Goal: Check status: Check status

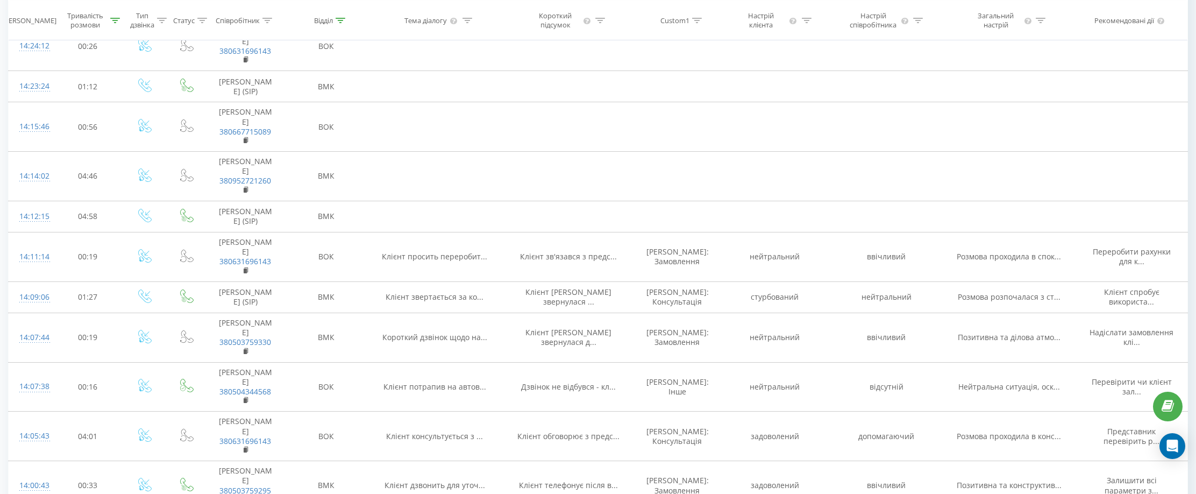
scroll to position [108, 0]
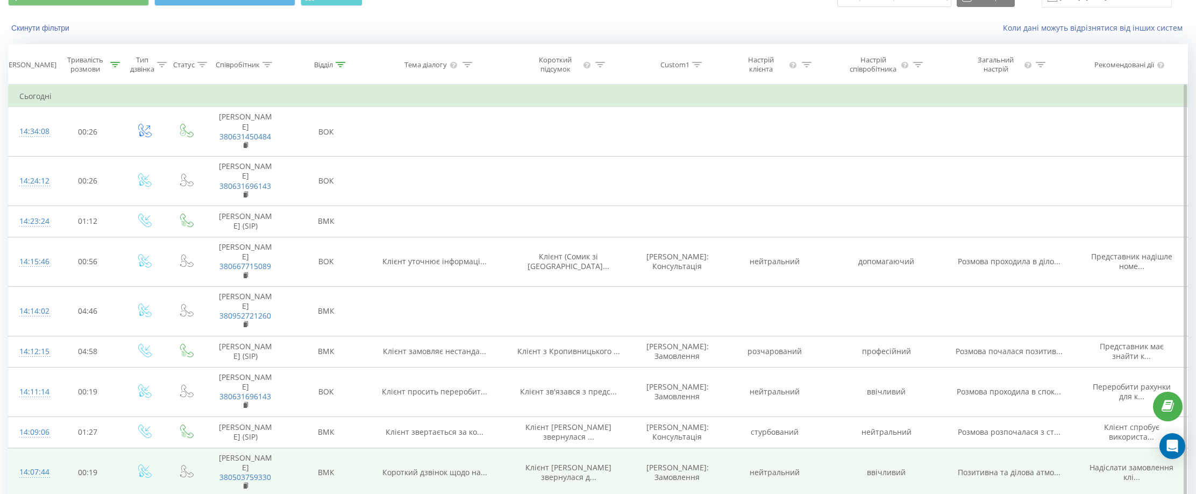
scroll to position [269, 0]
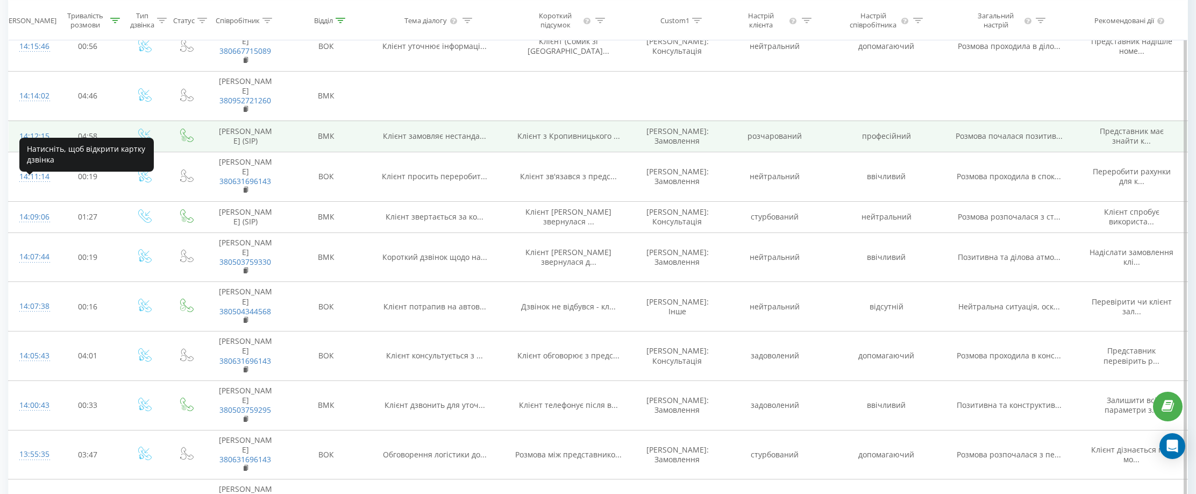
click at [38, 147] on div "14:12:15" at bounding box center [30, 136] width 23 height 21
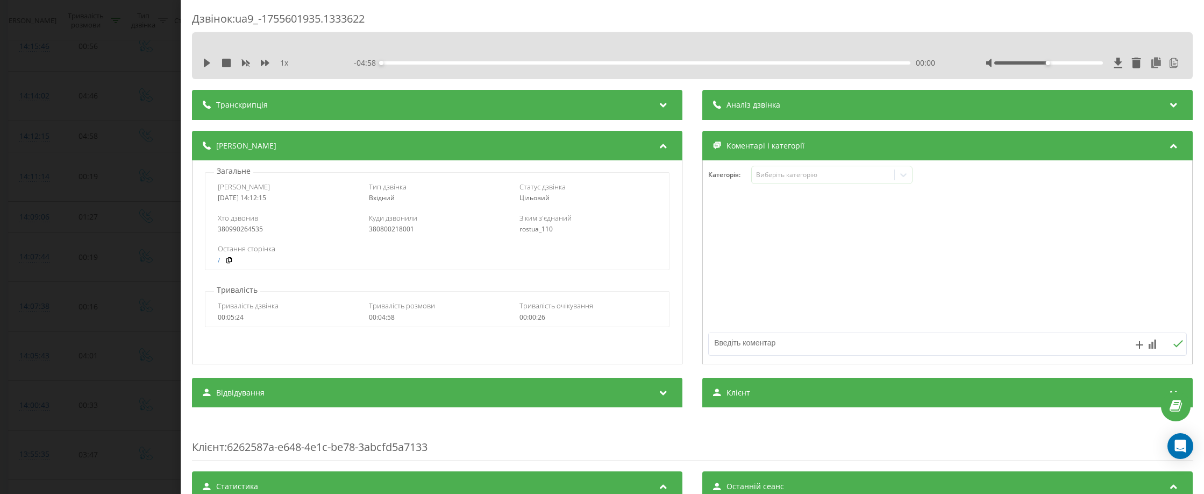
click at [25, 191] on div "Дзвінок : ua9_-1755601935.1333622 1 x - 04:58 00:00 00:00 Транскрипція 00:00 Ал…" at bounding box center [602, 247] width 1204 height 494
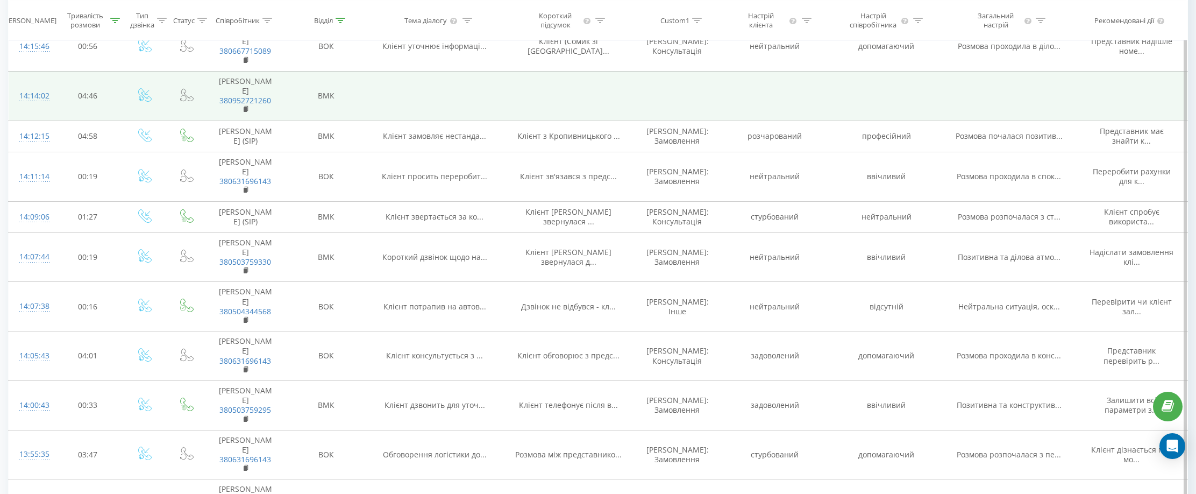
scroll to position [108, 0]
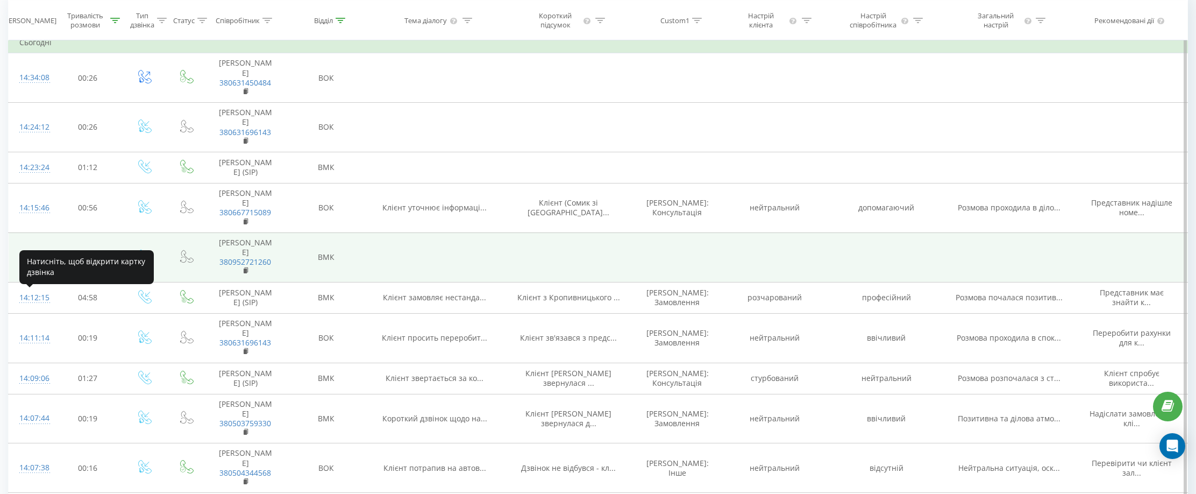
click at [30, 268] on div "14:14:02" at bounding box center [30, 257] width 23 height 21
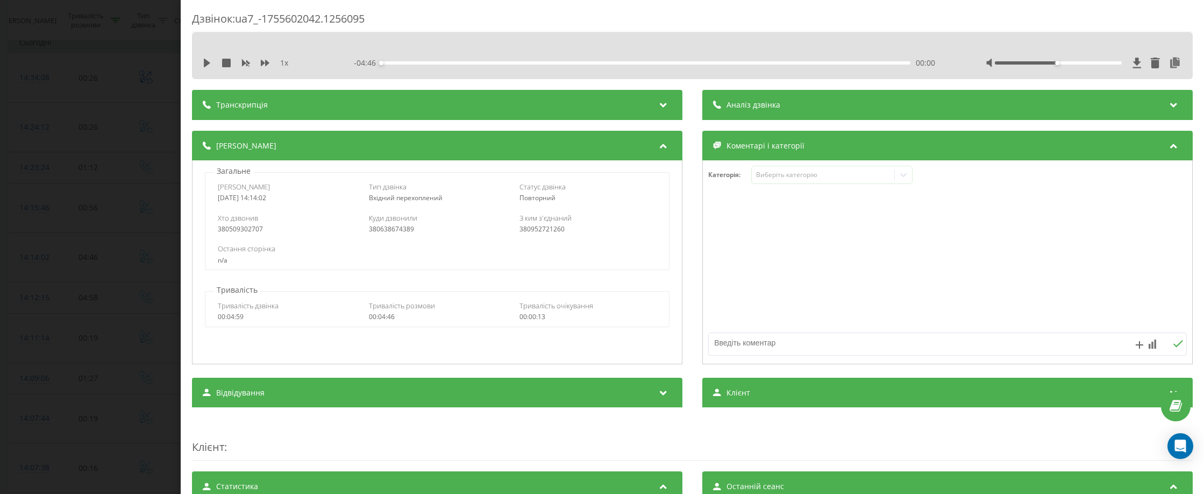
click at [94, 169] on div "Дзвінок : ua7_-1755602042.1256095 1 x - 04:46 00:00 00:00 Транскрипція Для AI-а…" at bounding box center [602, 247] width 1204 height 494
